Goal: Information Seeking & Learning: Learn about a topic

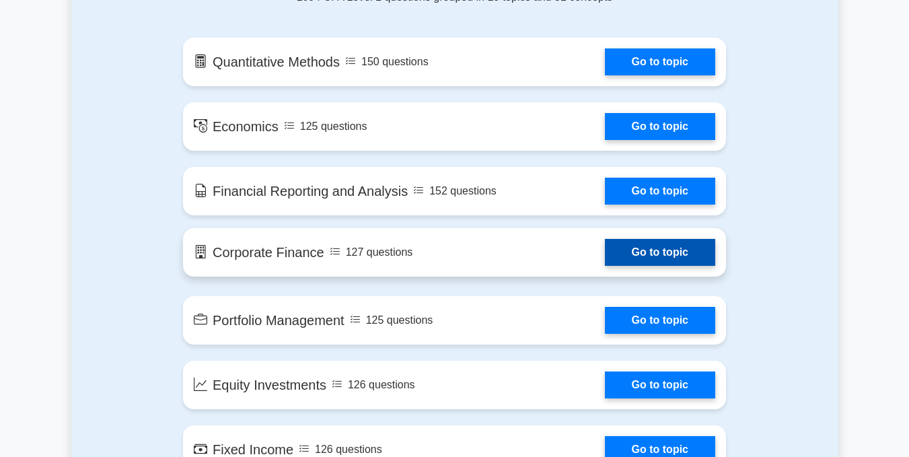
scroll to position [807, 0]
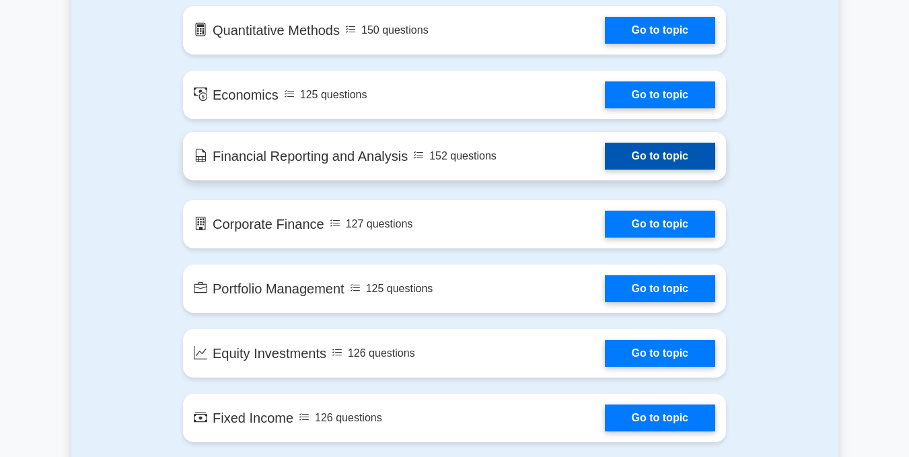
click at [644, 156] on link "Go to topic" at bounding box center [660, 156] width 110 height 27
